Goal: Task Accomplishment & Management: Manage account settings

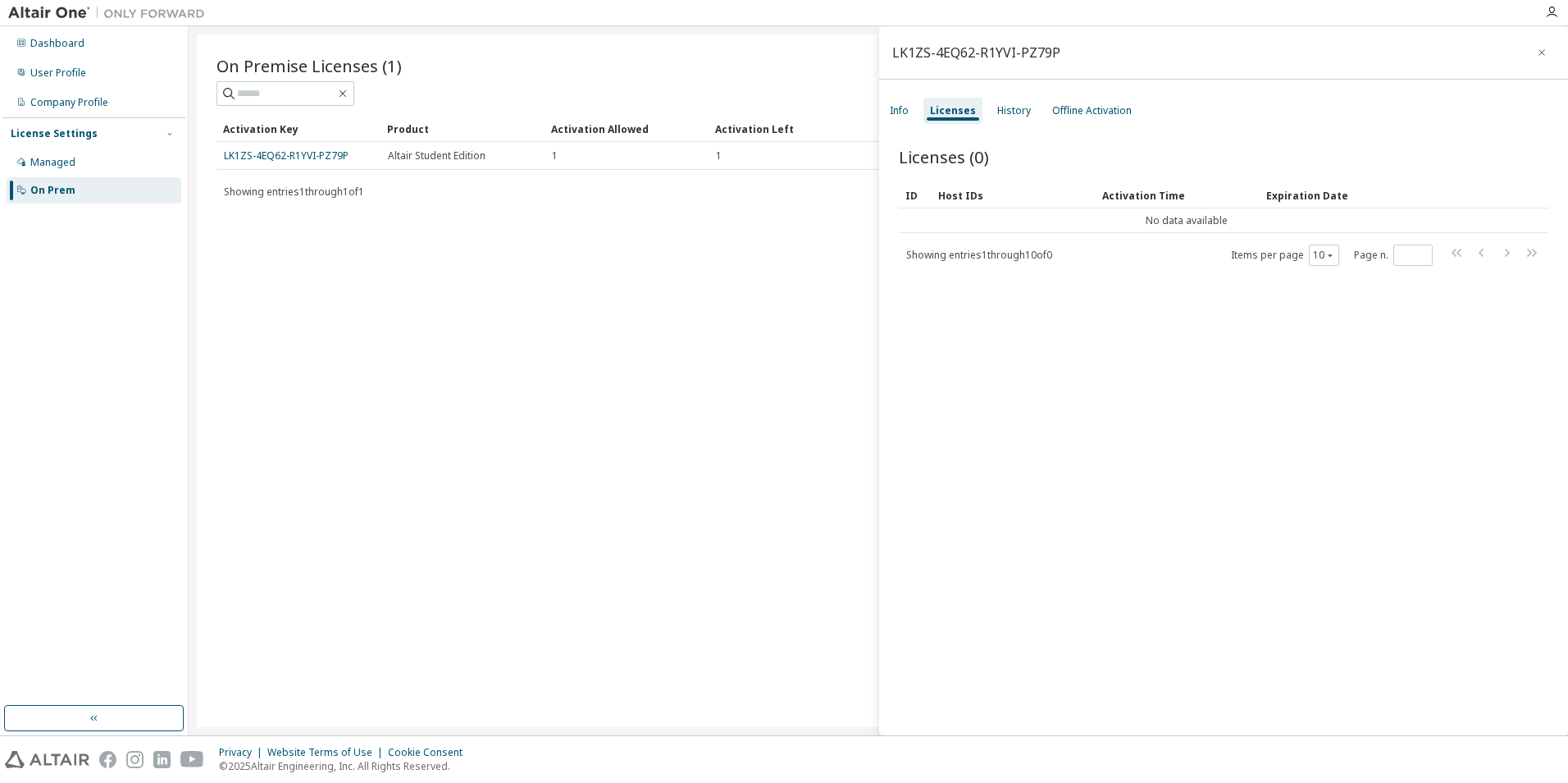
click at [1553, 13] on icon "button" at bounding box center [1551, 12] width 13 height 13
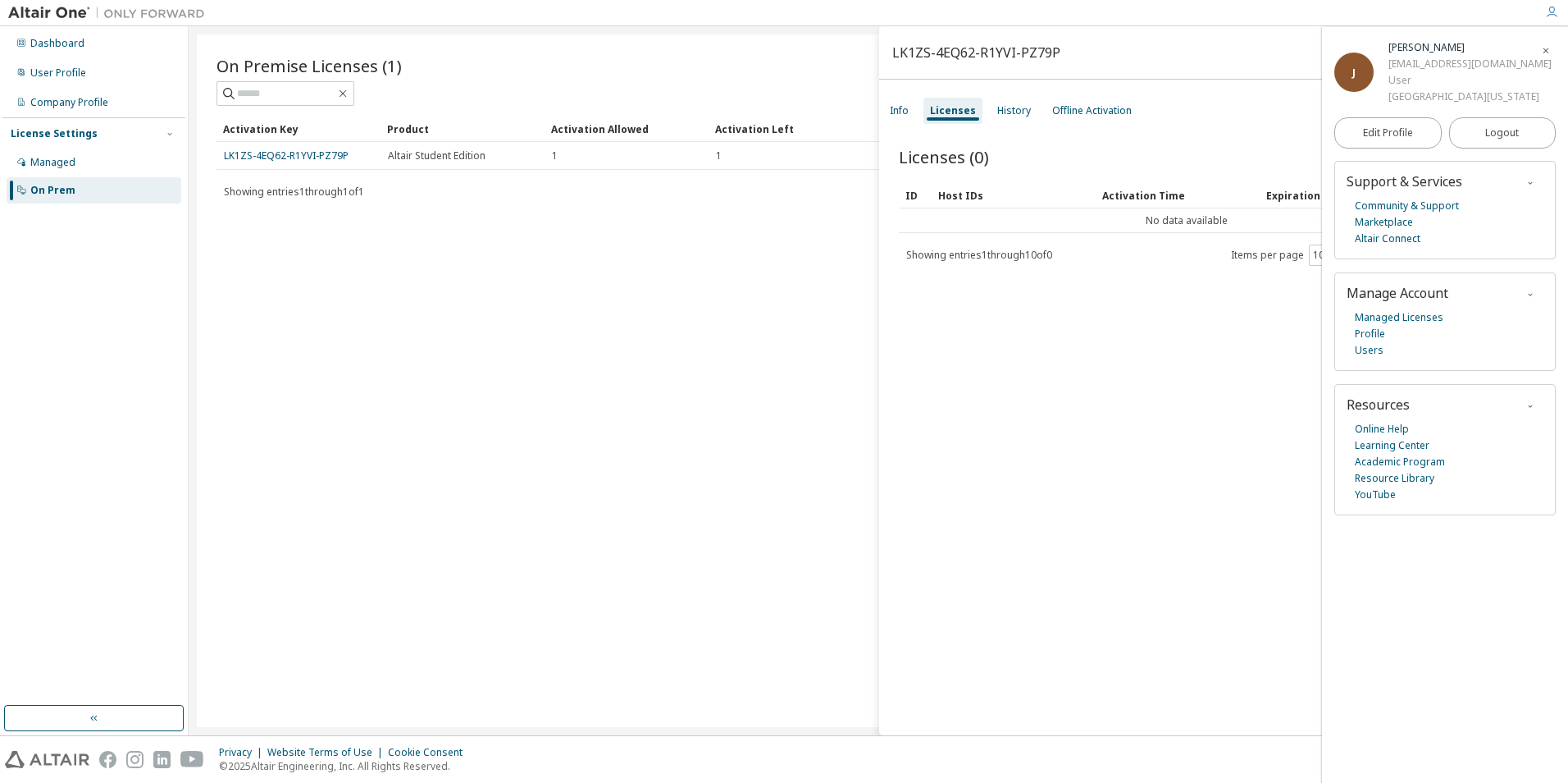
click at [1510, 142] on button "Logout" at bounding box center [1504, 133] width 107 height 31
